Goal: Task Accomplishment & Management: Complete application form

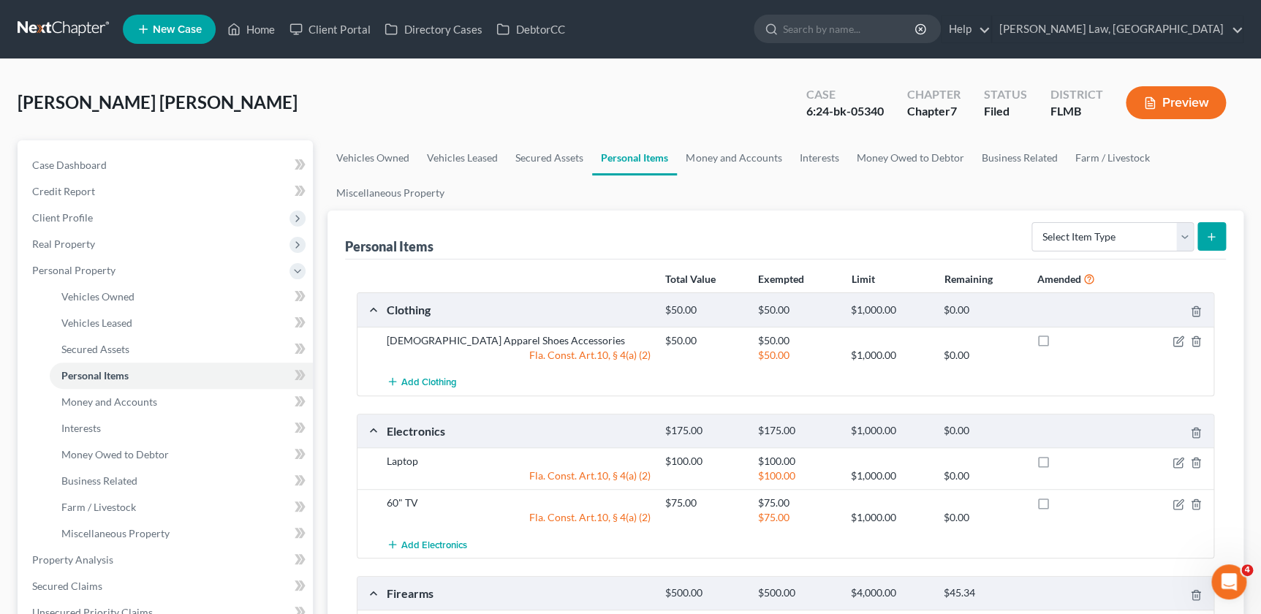
click at [49, 30] on link at bounding box center [65, 29] width 94 height 26
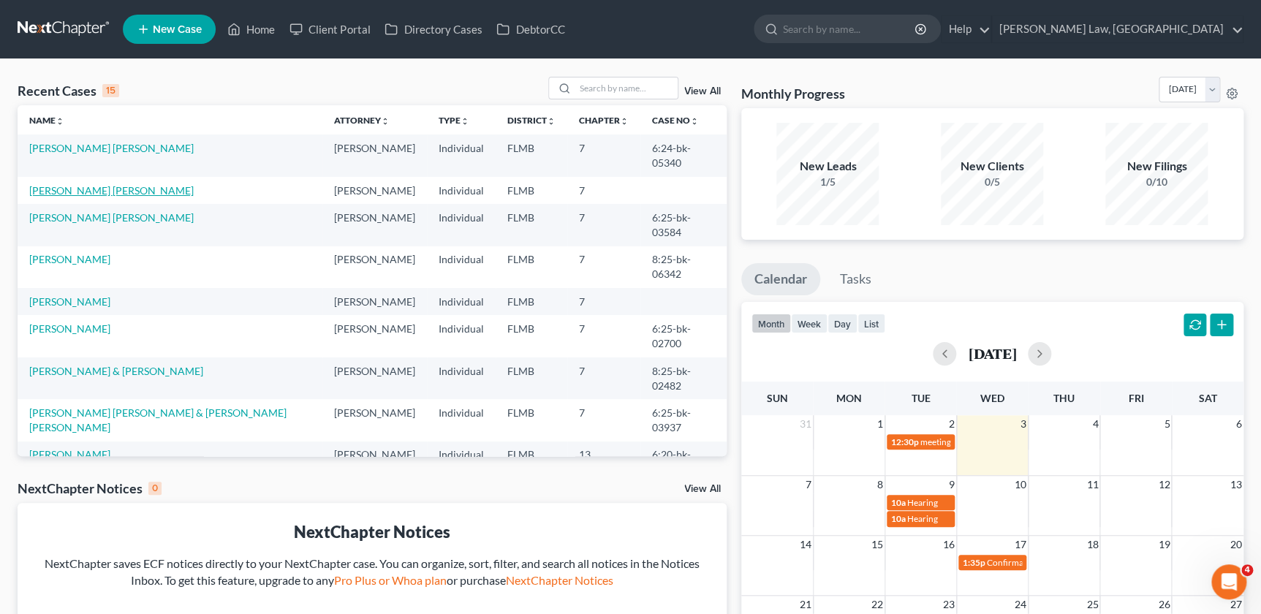
click at [77, 184] on link "[PERSON_NAME] [PERSON_NAME]" at bounding box center [111, 190] width 164 height 12
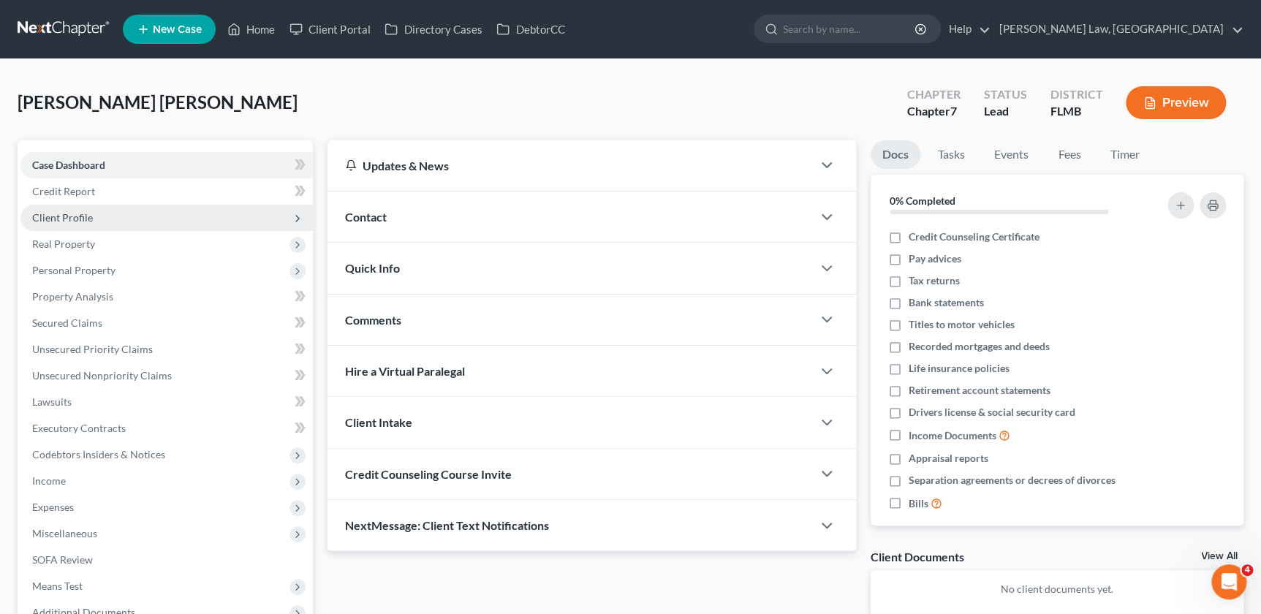
click at [86, 217] on span "Client Profile" at bounding box center [62, 217] width 61 height 12
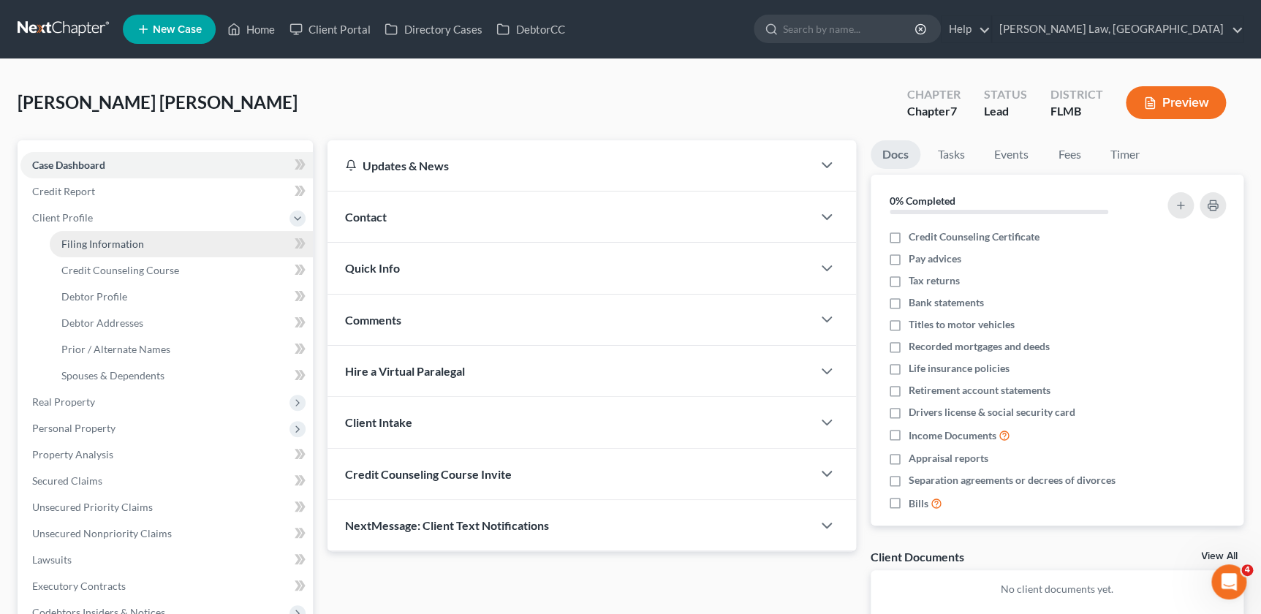
click at [113, 248] on span "Filing Information" at bounding box center [102, 244] width 83 height 12
select select "1"
select select "0"
select select "9"
